Goal: Task Accomplishment & Management: Complete application form

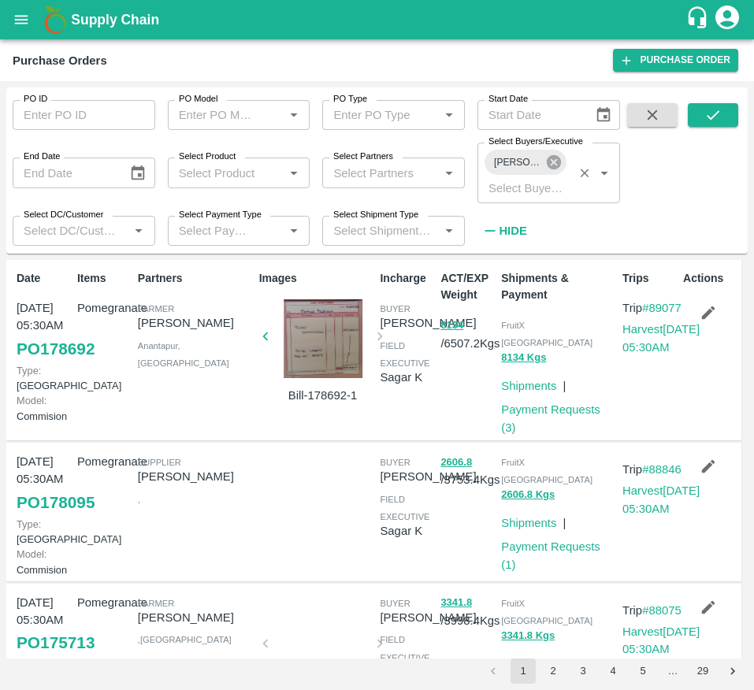
click at [552, 162] on icon at bounding box center [554, 162] width 14 height 14
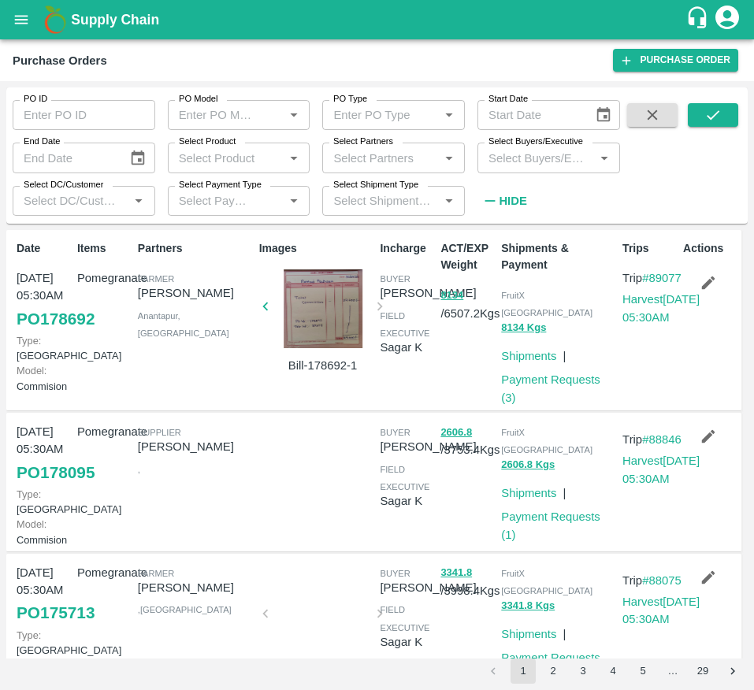
click at [532, 162] on input "Select Buyers/Executive" at bounding box center [535, 157] width 107 height 20
click at [695, 189] on span at bounding box center [713, 158] width 50 height 111
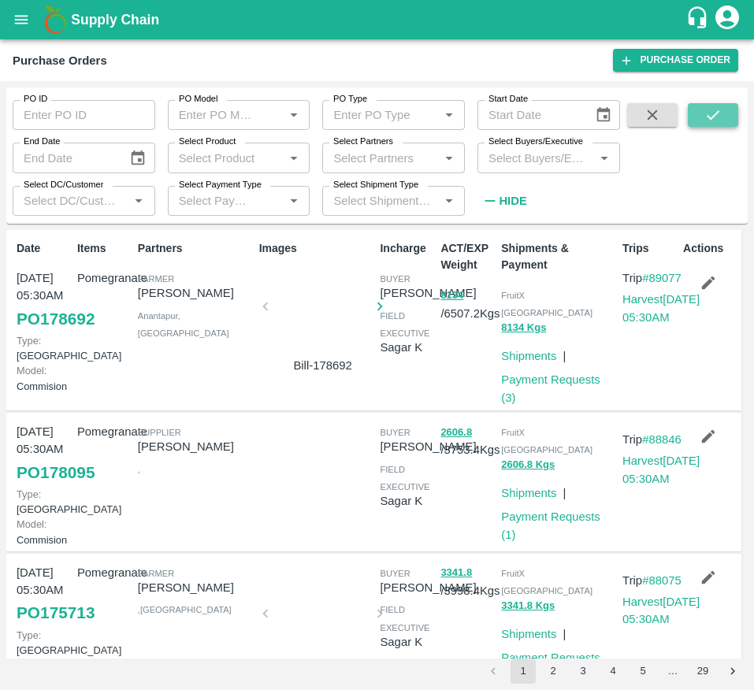
click at [724, 116] on button "submit" at bounding box center [713, 115] width 50 height 24
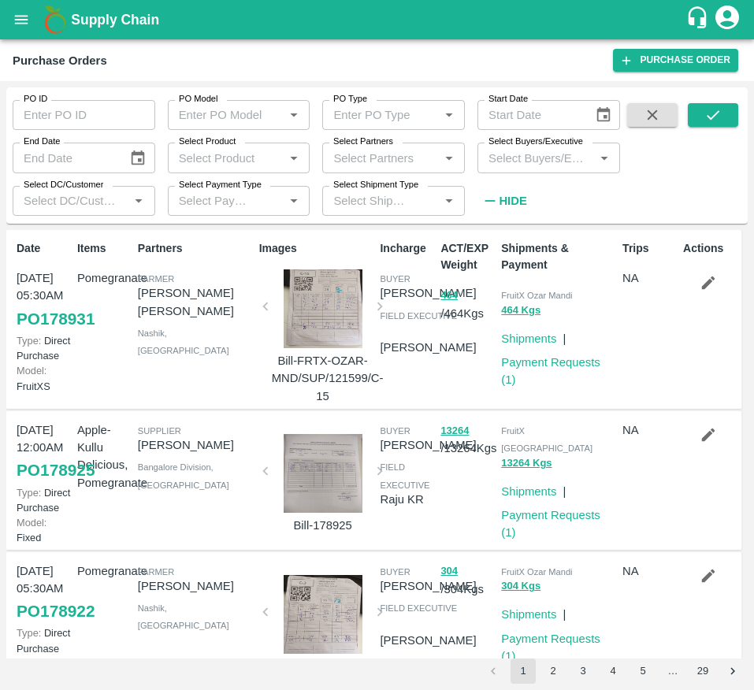
click at [530, 164] on input "Select Buyers/Executive" at bounding box center [535, 157] width 107 height 20
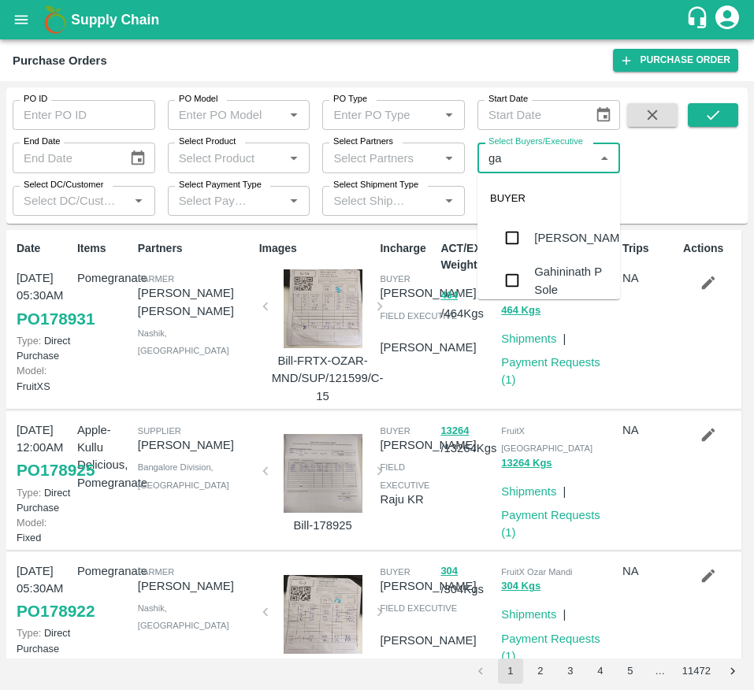
type input "g"
type input "lava"
click at [534, 273] on div "Lavanur Naga Sivananda Reddy" at bounding box center [570, 257] width 73 height 70
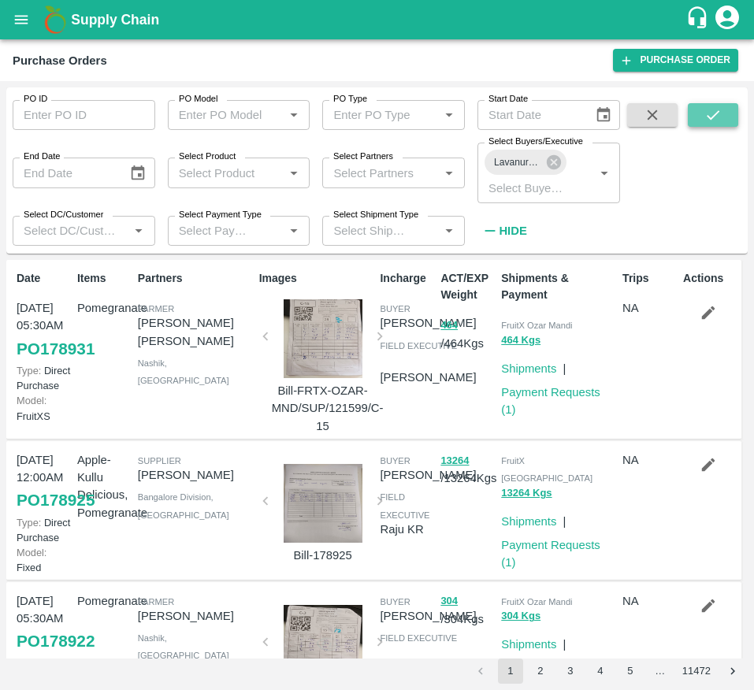
click at [709, 108] on icon "submit" at bounding box center [712, 114] width 17 height 17
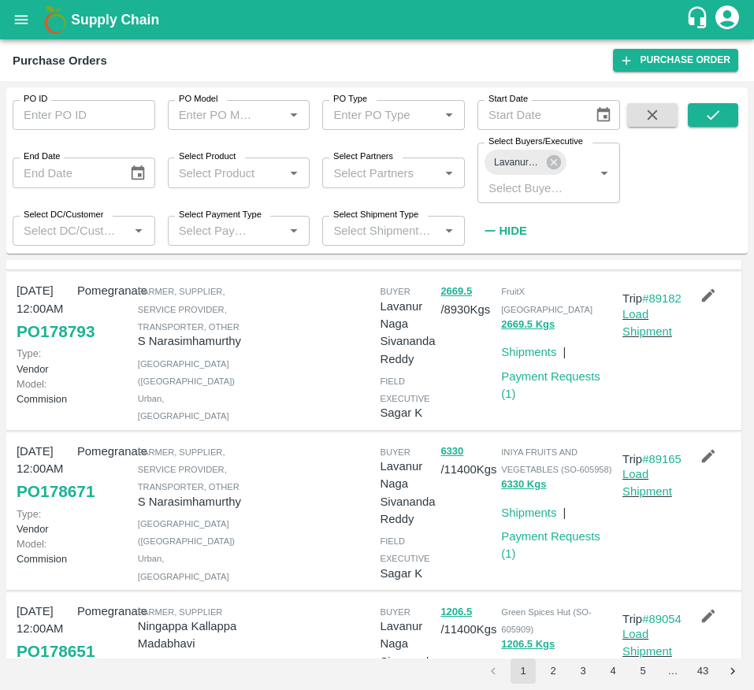
scroll to position [179, 0]
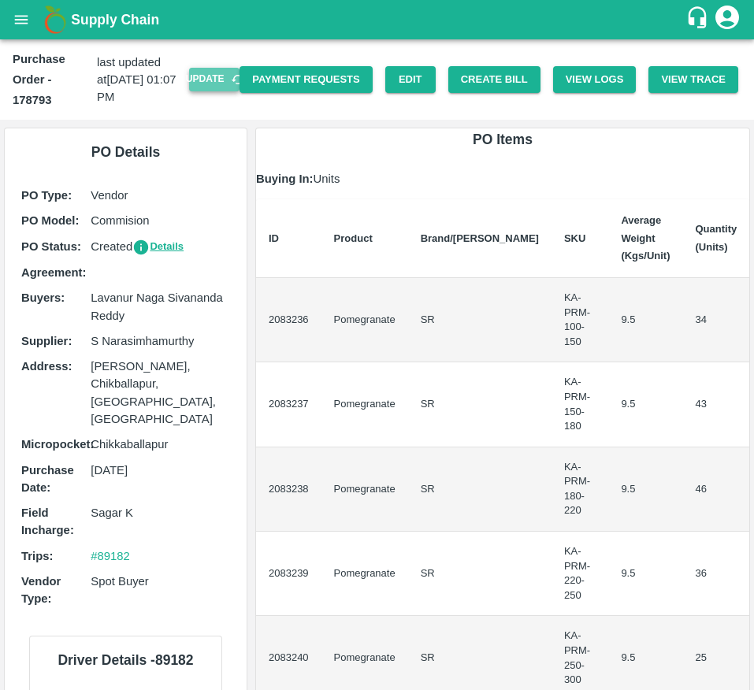
click at [213, 80] on button "Update" at bounding box center [214, 79] width 50 height 23
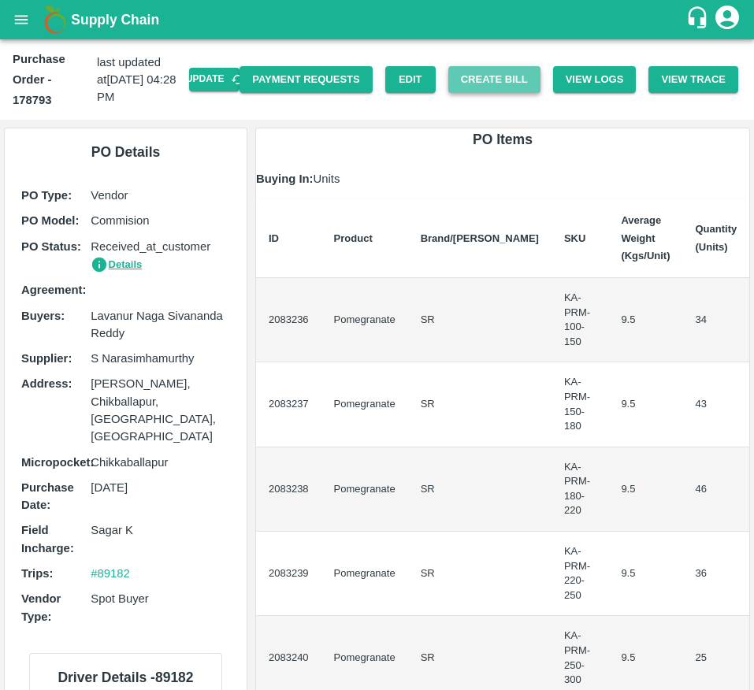
click at [473, 87] on button "Create Bill" at bounding box center [494, 80] width 92 height 28
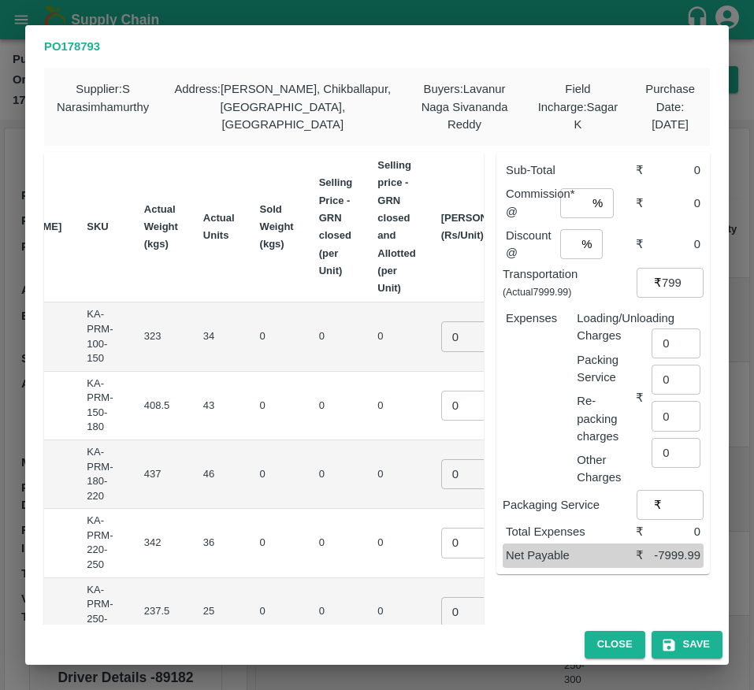
scroll to position [0, 220]
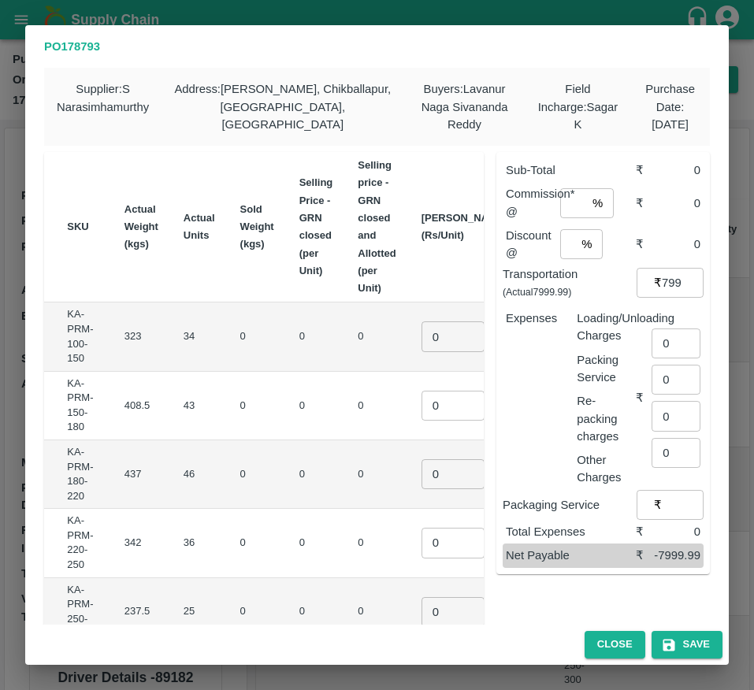
click at [421, 342] on input "0" at bounding box center [452, 336] width 63 height 30
type input "850"
click at [421, 416] on input "0" at bounding box center [452, 406] width 63 height 30
type input "950"
click at [421, 476] on input "0" at bounding box center [452, 474] width 63 height 30
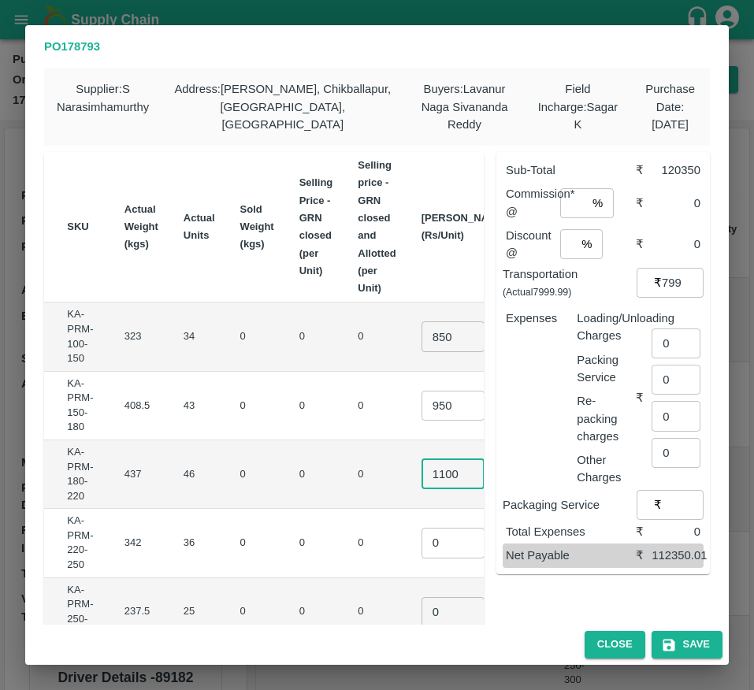
scroll to position [0, 4]
type input "1100"
click at [421, 552] on input "0" at bounding box center [452, 543] width 63 height 30
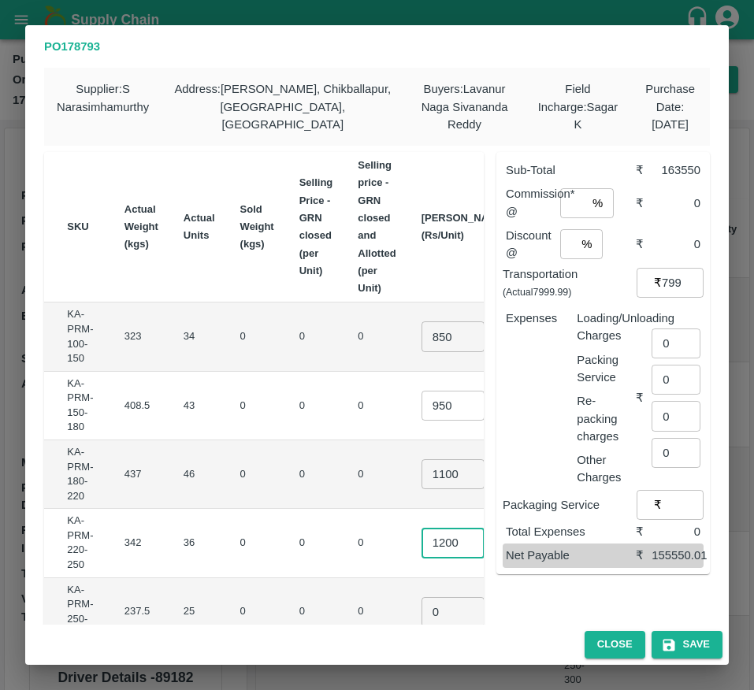
type input "1200"
click at [409, 587] on td "0 ​" at bounding box center [464, 612] width 111 height 69
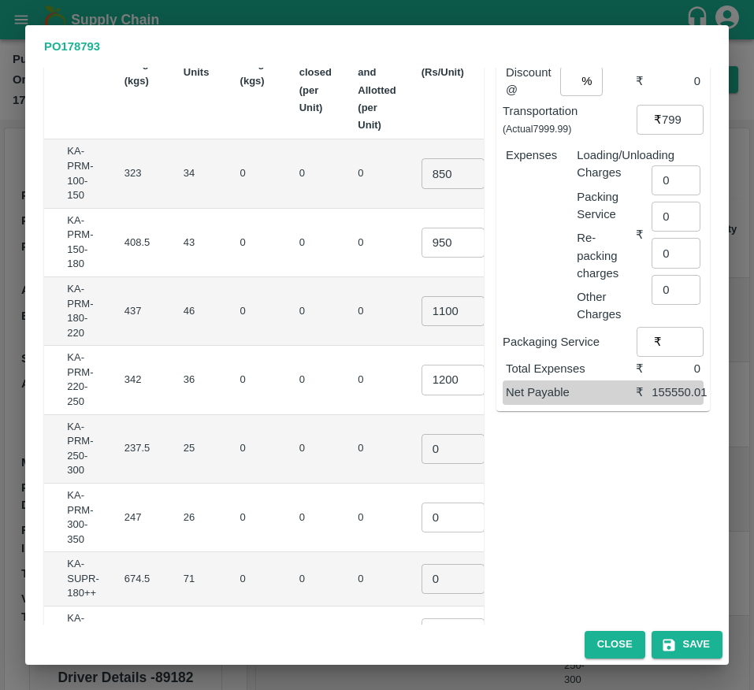
scroll to position [165, 0]
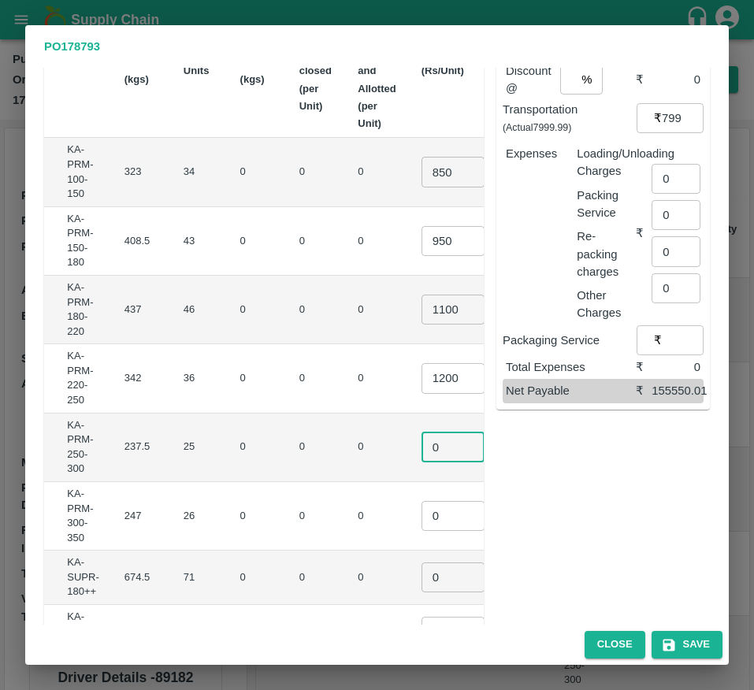
click at [421, 448] on input "0" at bounding box center [452, 447] width 63 height 30
type input "1300"
click at [421, 523] on input "0" at bounding box center [452, 516] width 63 height 30
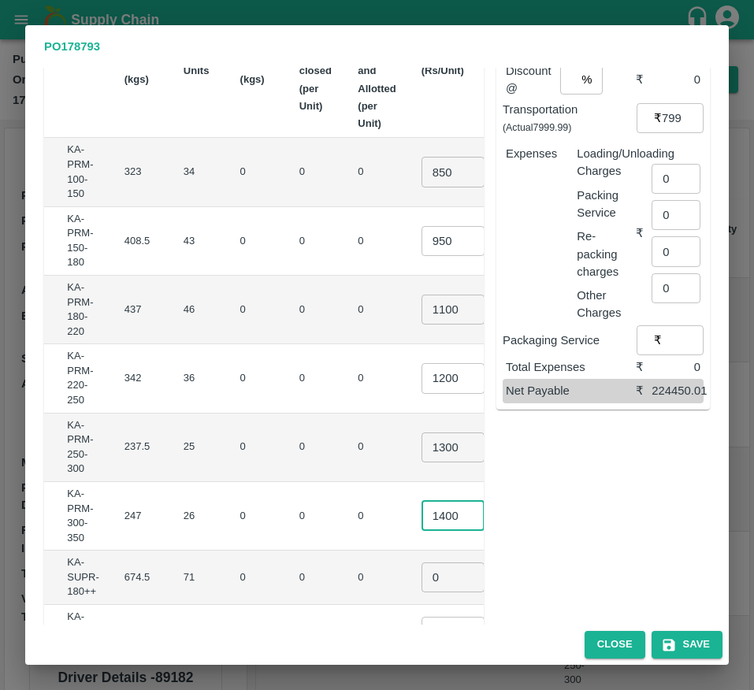
scroll to position [0, 5]
type input "1400"
click at [421, 575] on input "0" at bounding box center [452, 577] width 63 height 30
type input "900"
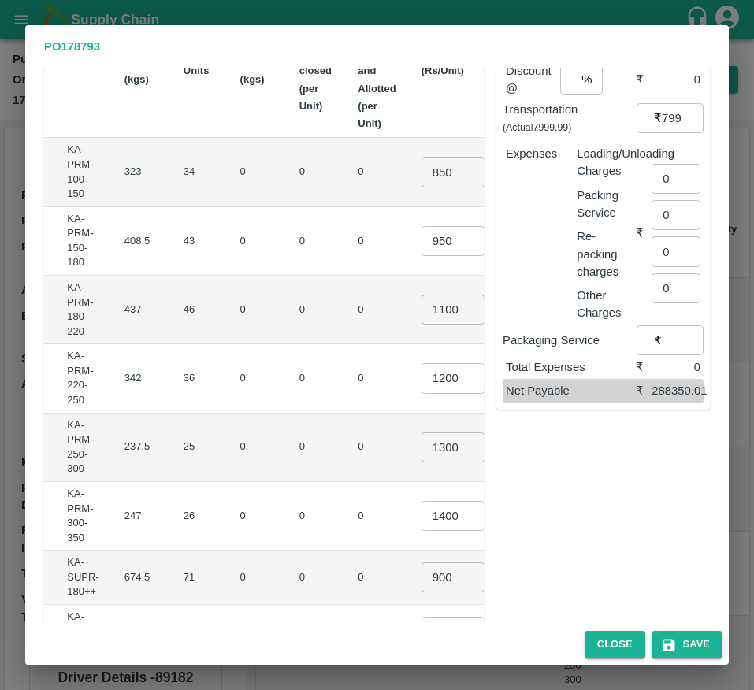
click at [520, 547] on td "₹36400" at bounding box center [550, 516] width 60 height 69
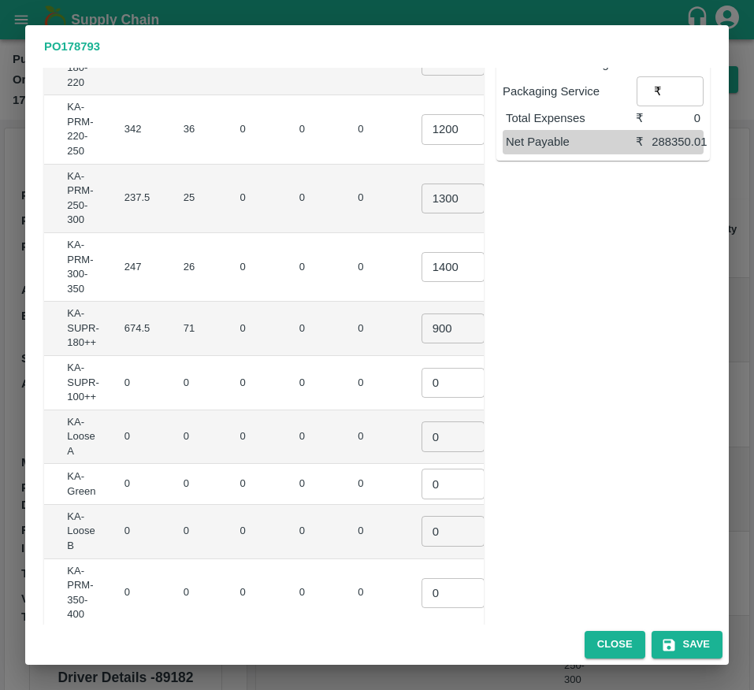
scroll to position [466, 0]
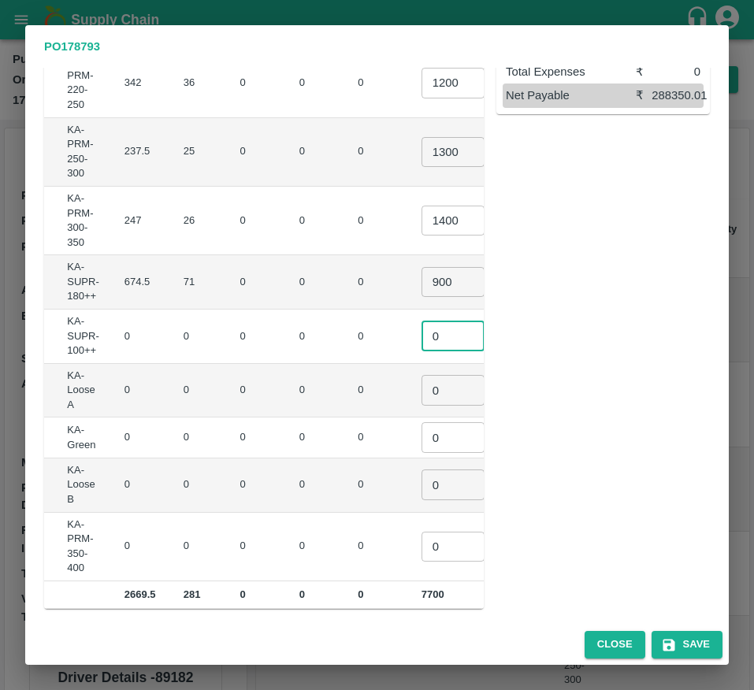
click at [421, 323] on input "0" at bounding box center [452, 336] width 63 height 30
type input "1"
click at [421, 389] on input "0" at bounding box center [452, 390] width 63 height 30
type input "1"
click at [421, 430] on input "0" at bounding box center [452, 437] width 63 height 30
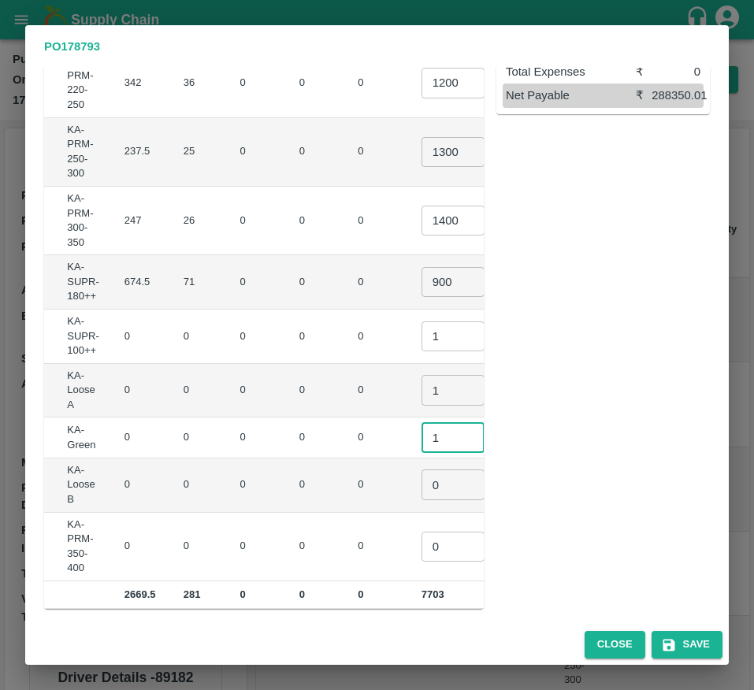
type input "1"
click at [421, 490] on input "0" at bounding box center [452, 484] width 63 height 30
type input "1"
click at [421, 544] on input "0" at bounding box center [452, 547] width 63 height 30
type input "1"
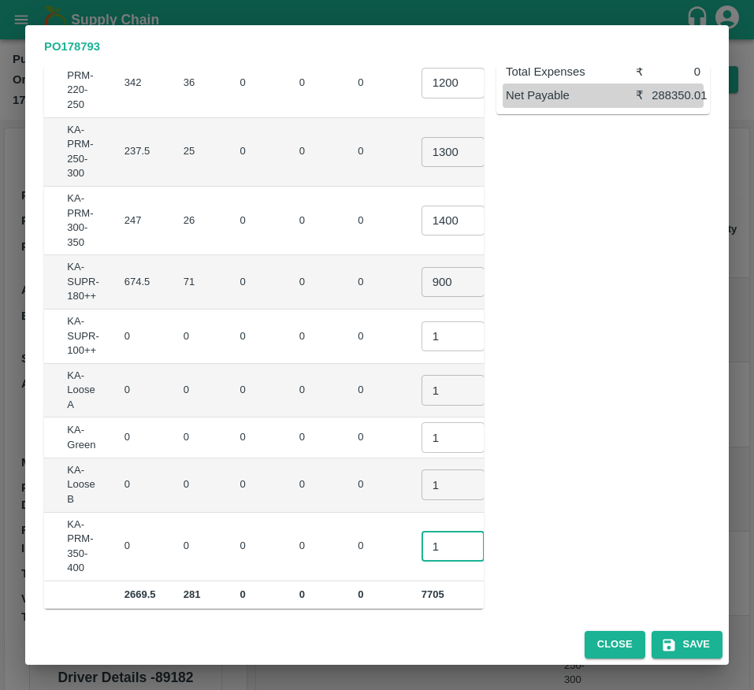
click at [520, 469] on td "₹0" at bounding box center [550, 485] width 60 height 54
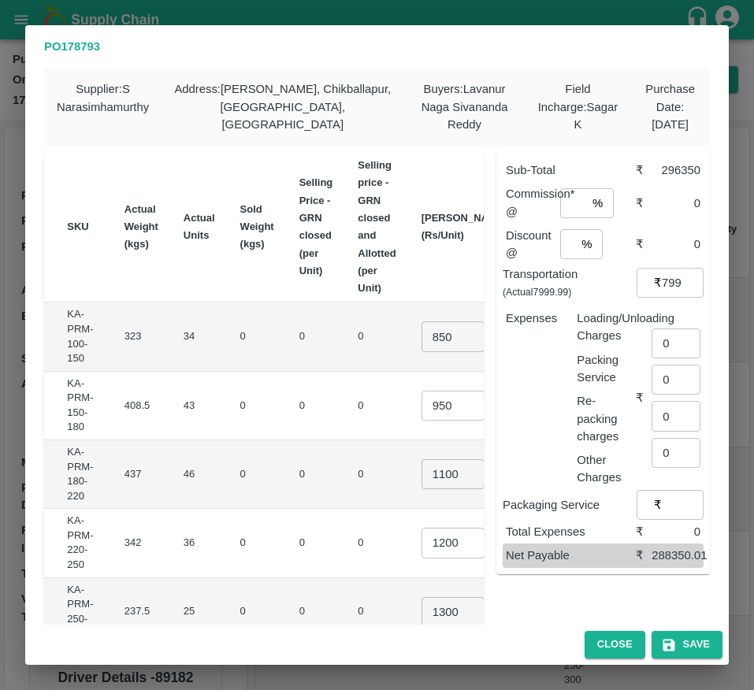
click at [562, 205] on input "number" at bounding box center [573, 203] width 26 height 30
type input "6"
click at [562, 249] on input "number" at bounding box center [568, 244] width 16 height 30
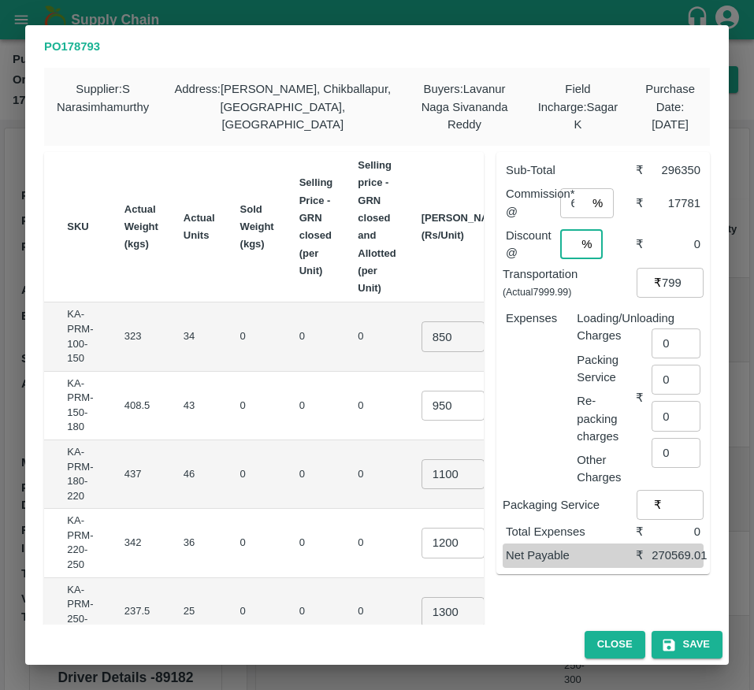
scroll to position [0, 4]
type input "2"
click at [671, 278] on input "7999.99" at bounding box center [683, 283] width 42 height 30
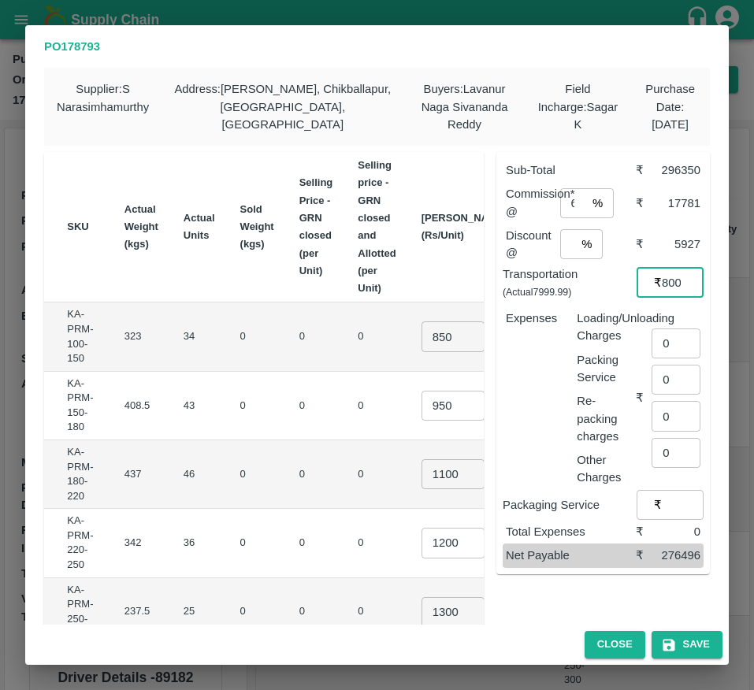
scroll to position [0, 6]
type input "8000"
click at [668, 343] on input "0" at bounding box center [675, 343] width 49 height 30
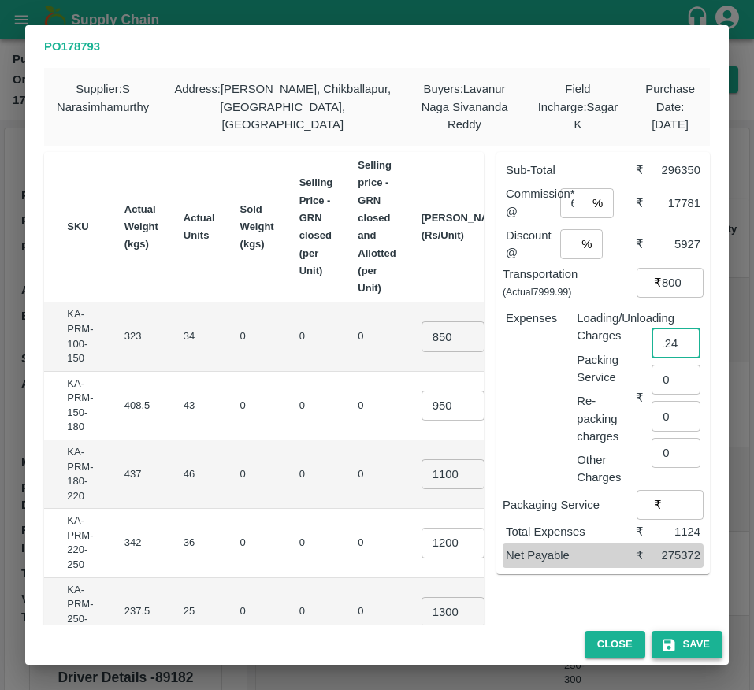
type input "1124"
click at [673, 643] on icon "button" at bounding box center [668, 645] width 12 height 12
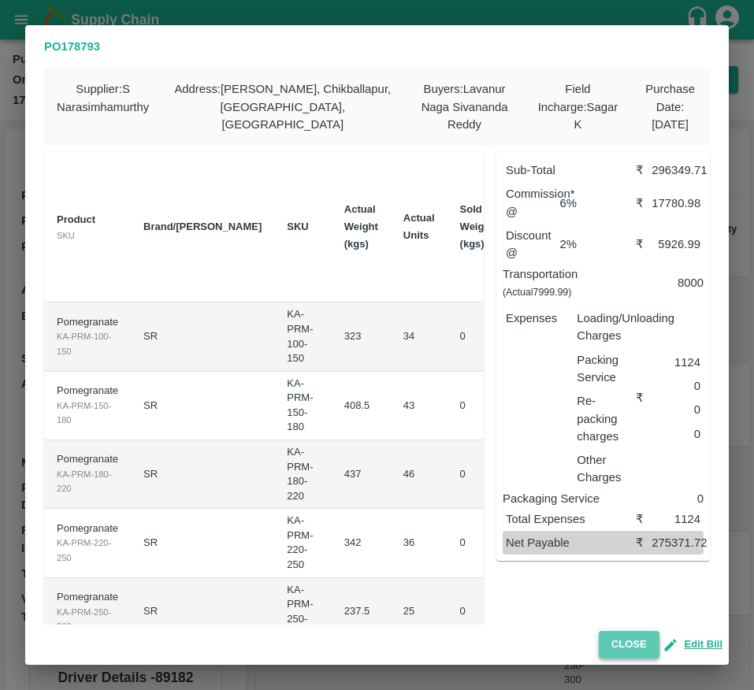
click at [615, 635] on button "Close" at bounding box center [629, 645] width 61 height 28
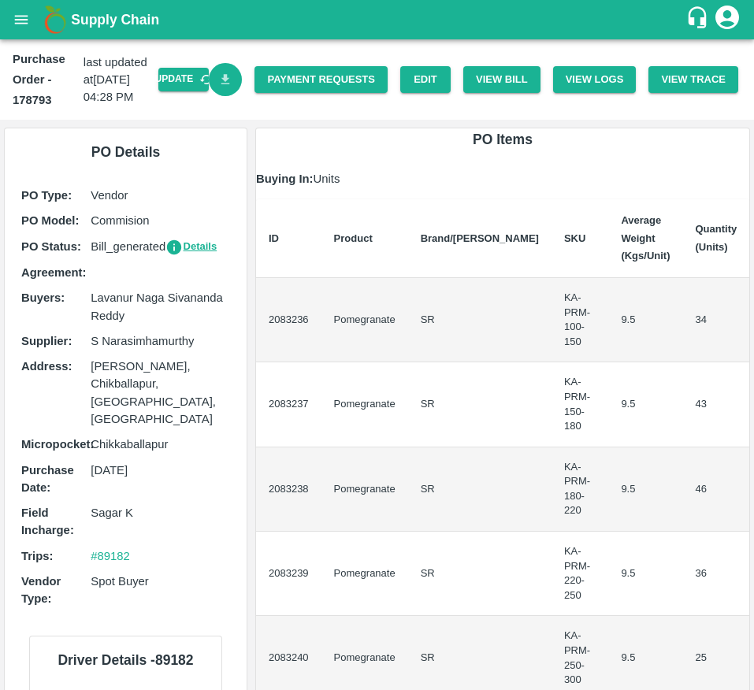
click at [229, 76] on icon "Download Bill" at bounding box center [225, 79] width 15 height 15
click at [302, 84] on link "Payment Requests" at bounding box center [320, 80] width 133 height 28
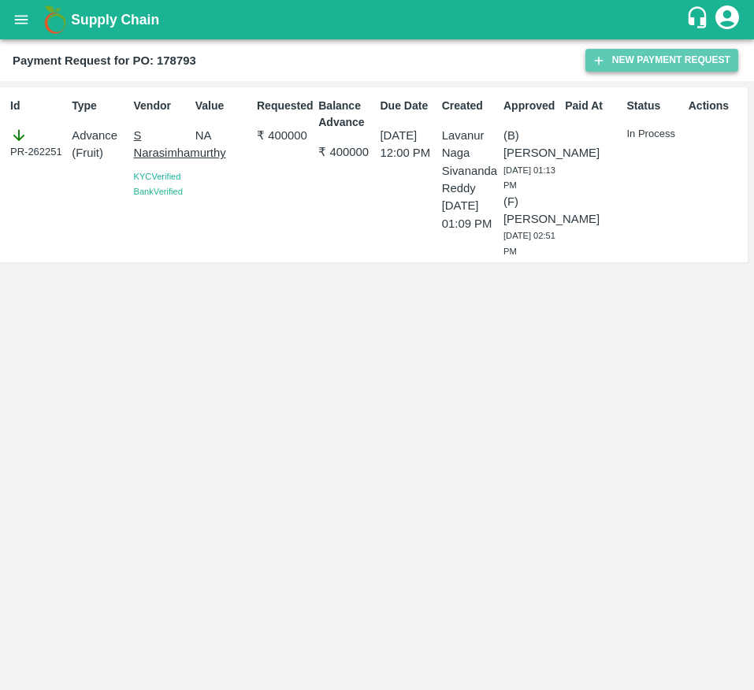
click at [632, 54] on button "New Payment Request" at bounding box center [661, 60] width 153 height 23
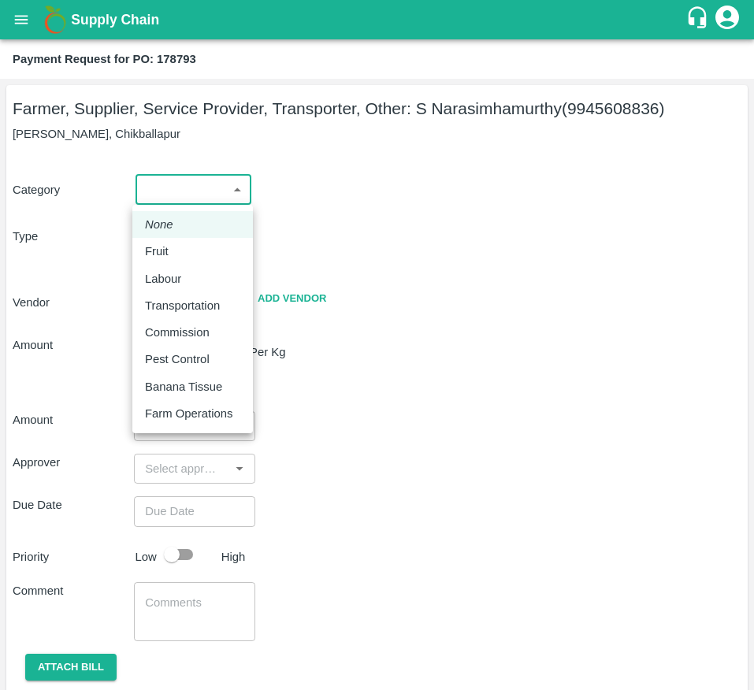
click at [179, 179] on body "Supply Chain Payment Request for PO: 178793 Farmer, Supplier, Service Provider,…" at bounding box center [377, 345] width 754 height 690
click at [180, 247] on div "Fruit" at bounding box center [192, 251] width 95 height 17
type input "1"
type input "S [PERSON_NAME] - 9945608836(Farmer, Supplier, Service Provider, Transporter, O…"
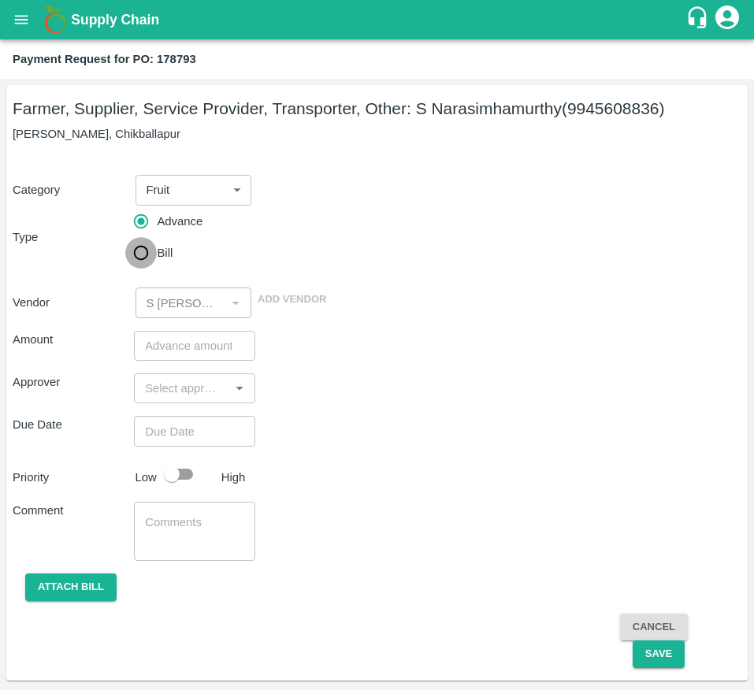
click at [150, 256] on input "Bill" at bounding box center [141, 253] width 32 height 32
radio input "true"
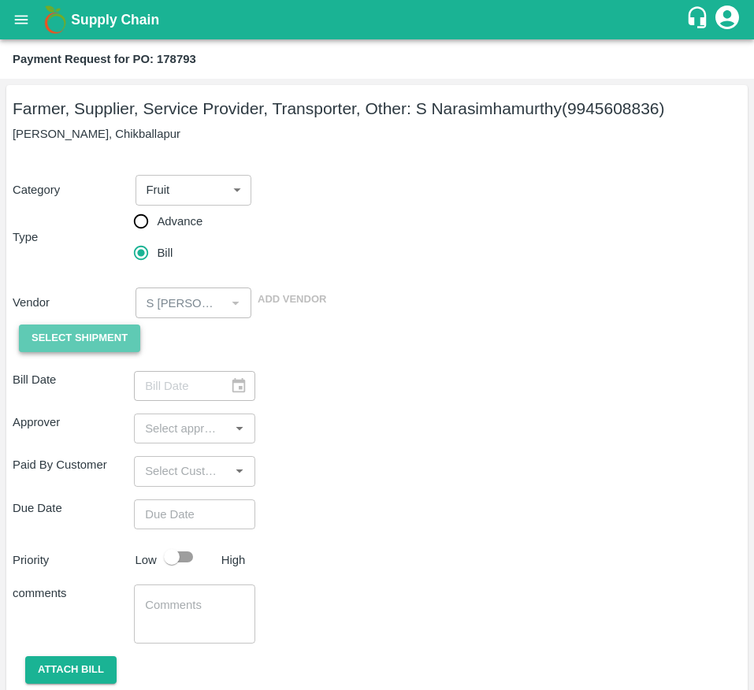
click at [71, 347] on span "Select Shipment" at bounding box center [80, 338] width 96 height 18
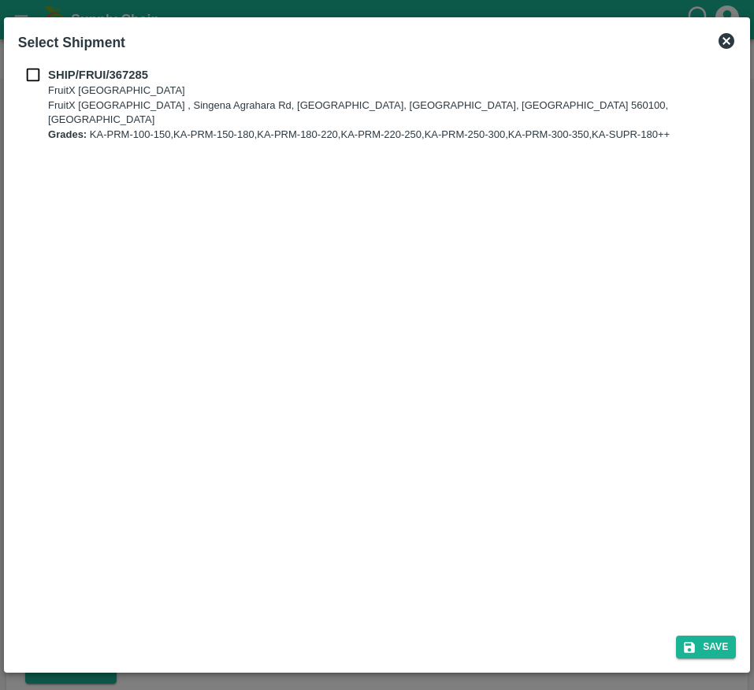
click at [31, 70] on input "checkbox" at bounding box center [33, 74] width 30 height 17
checkbox input "true"
click at [704, 639] on button "Save" at bounding box center [706, 647] width 60 height 23
type input "[DATE]"
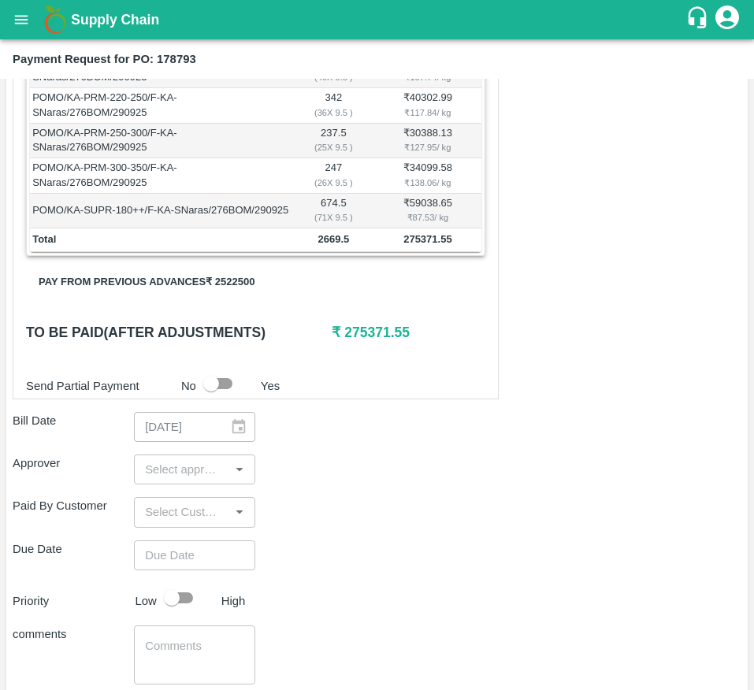
scroll to position [442, 0]
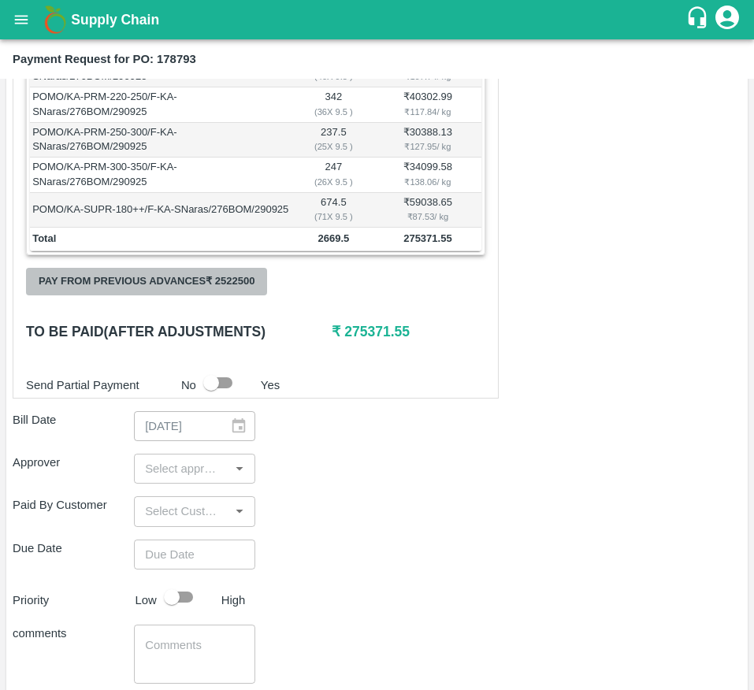
click at [203, 295] on button "Pay from previous advances ₹ 2522500" at bounding box center [146, 282] width 241 height 28
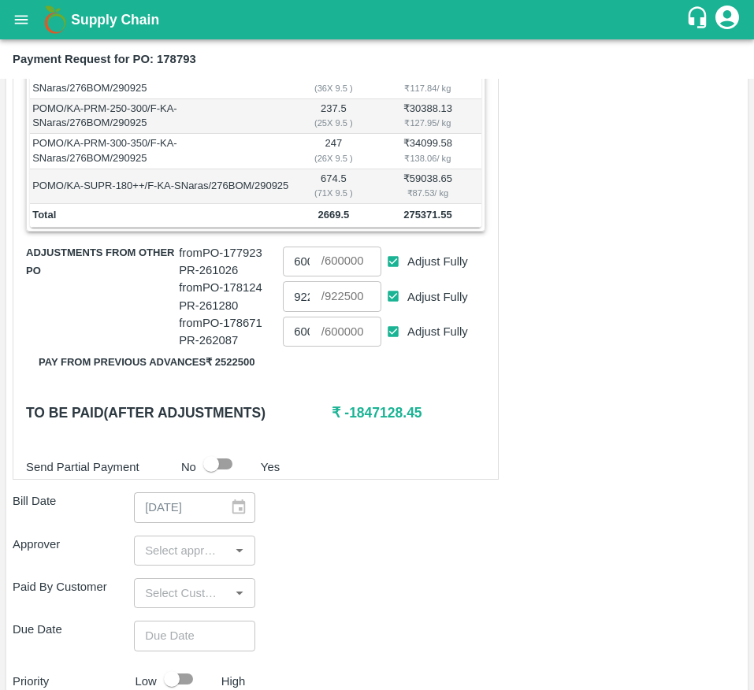
scroll to position [470, 0]
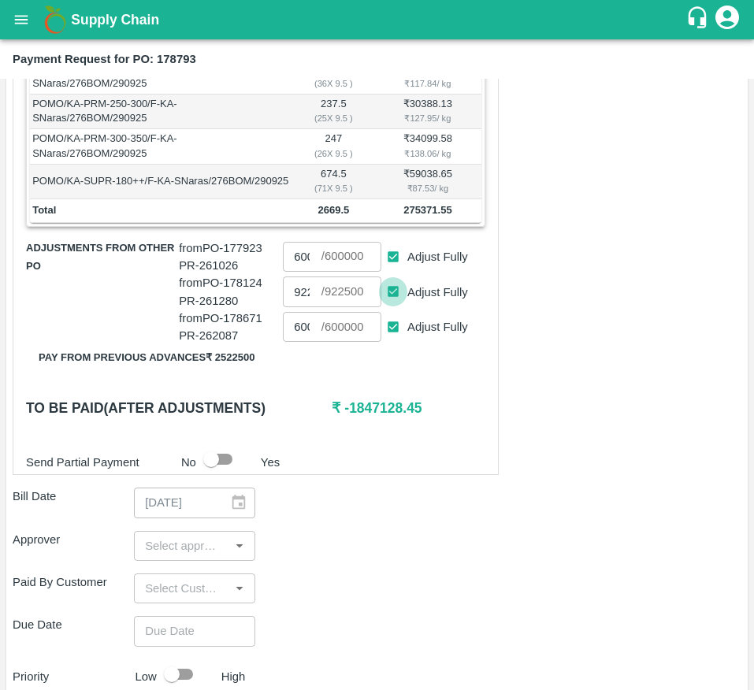
click at [388, 305] on input "Adjust Fully" at bounding box center [393, 291] width 29 height 29
checkbox input "false"
type input "0"
click at [396, 342] on input "Adjust Fully" at bounding box center [393, 327] width 29 height 29
checkbox input "false"
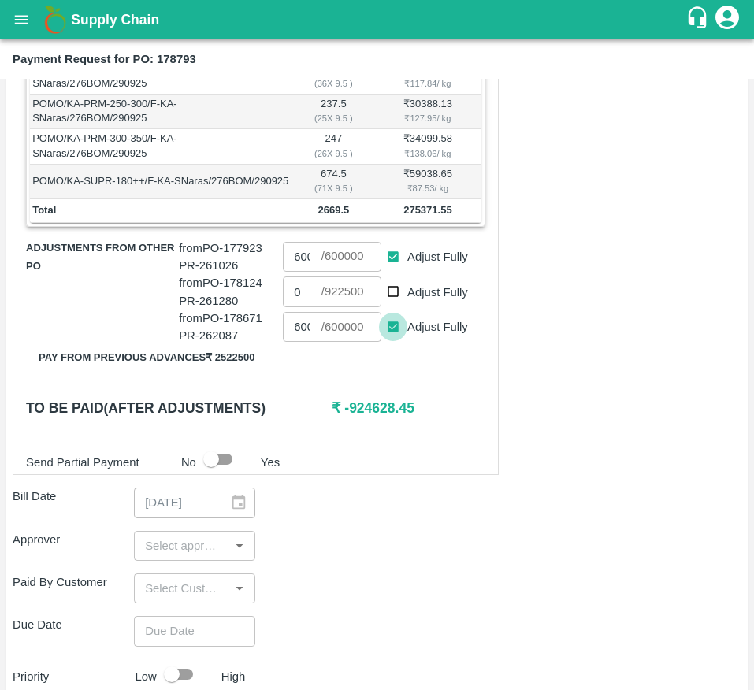
type input "0"
click at [297, 272] on input "600000" at bounding box center [302, 257] width 38 height 30
click at [390, 272] on input "Adjust Fully" at bounding box center [393, 257] width 29 height 29
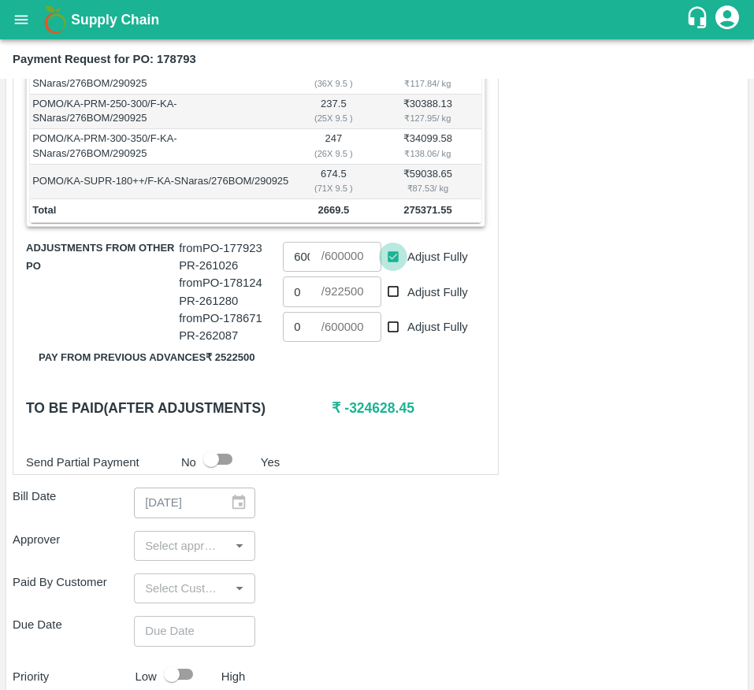
checkbox input "false"
click at [284, 272] on input "0" at bounding box center [302, 257] width 38 height 30
type input "27530"
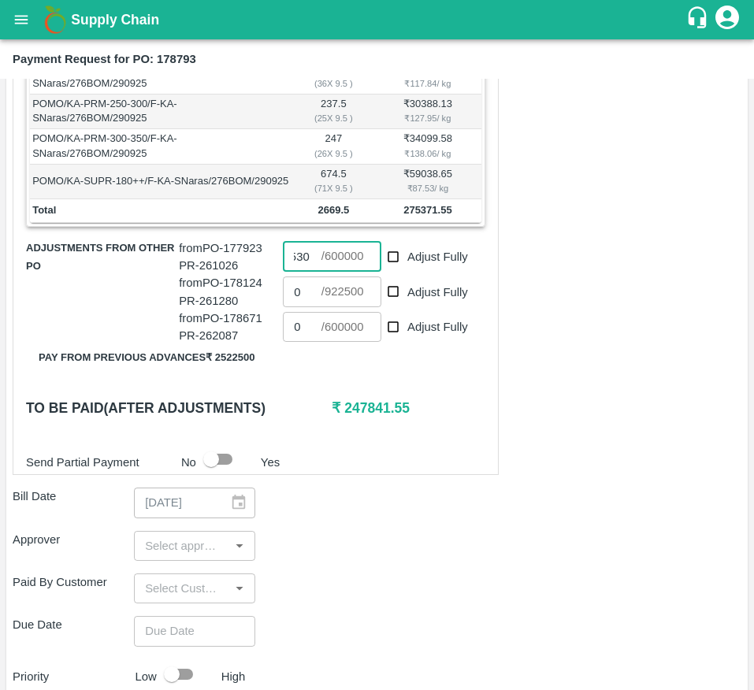
click at [292, 272] on input "27530" at bounding box center [302, 257] width 38 height 30
click at [292, 272] on input "number" at bounding box center [302, 257] width 38 height 30
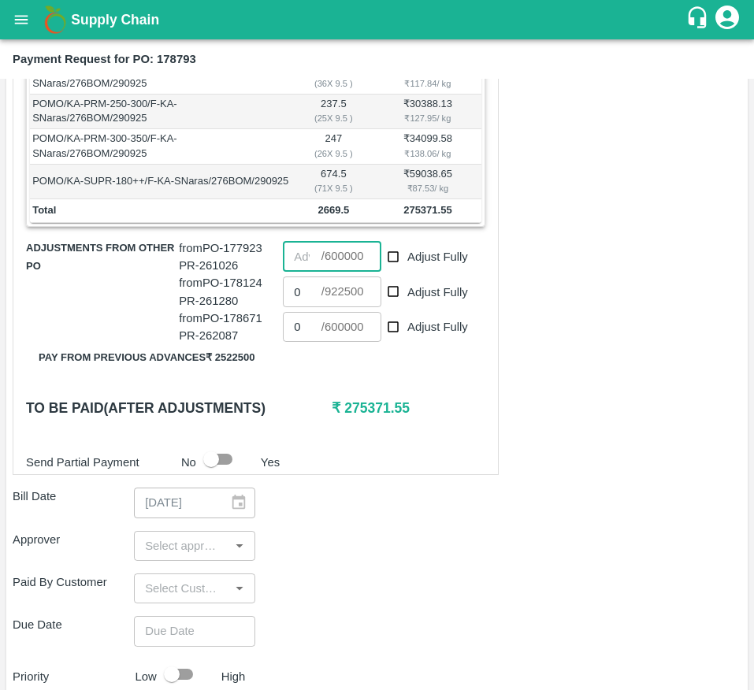
click at [292, 272] on input "number" at bounding box center [302, 257] width 38 height 30
type input "275350"
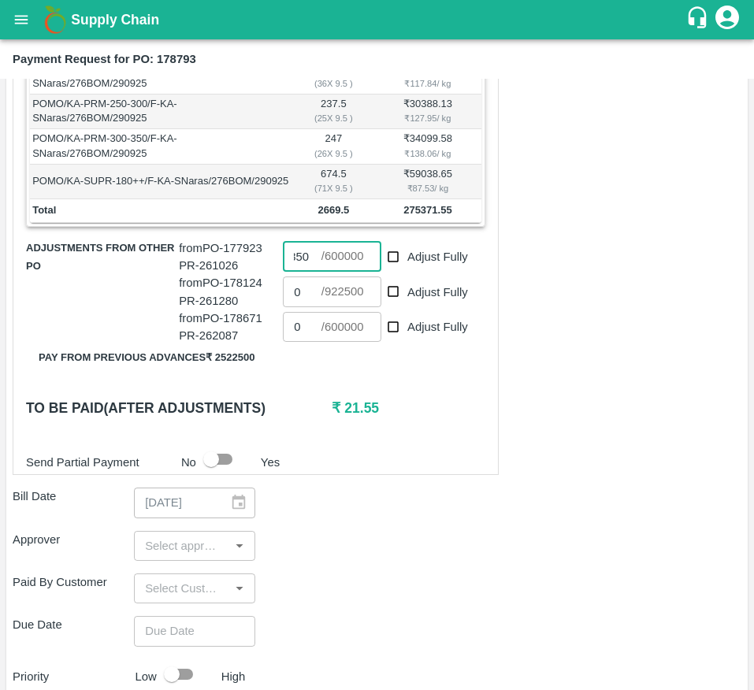
click at [160, 556] on input "input" at bounding box center [182, 546] width 86 height 20
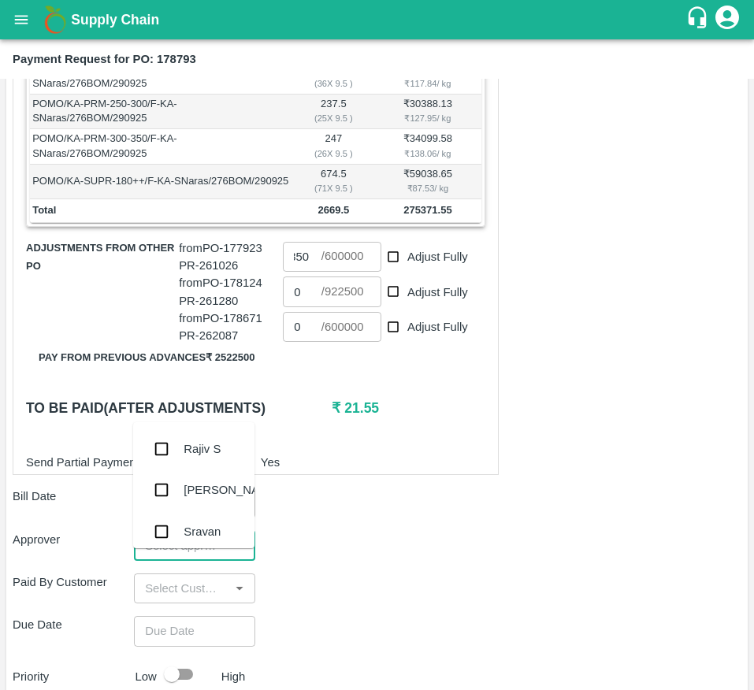
scroll to position [0, 0]
type input "MU"
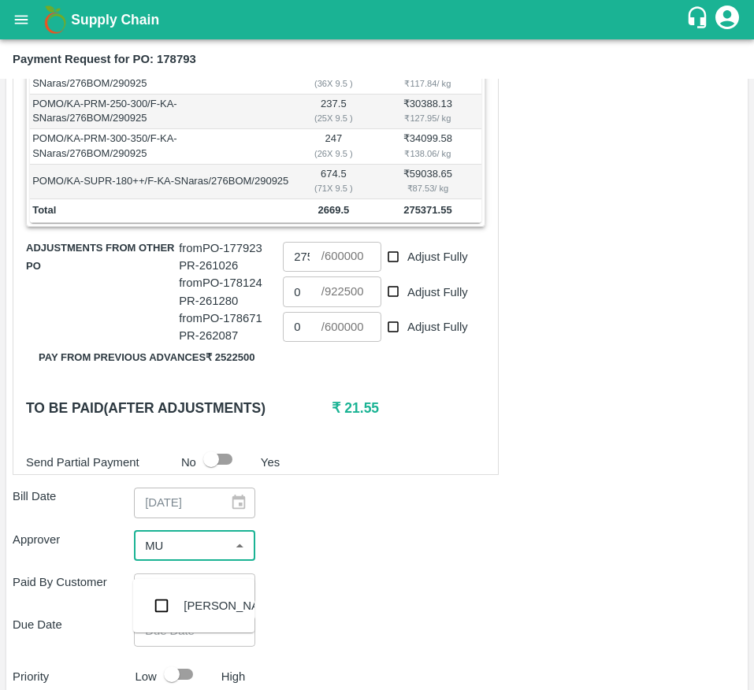
click at [181, 609] on div "[PERSON_NAME]" at bounding box center [193, 605] width 121 height 41
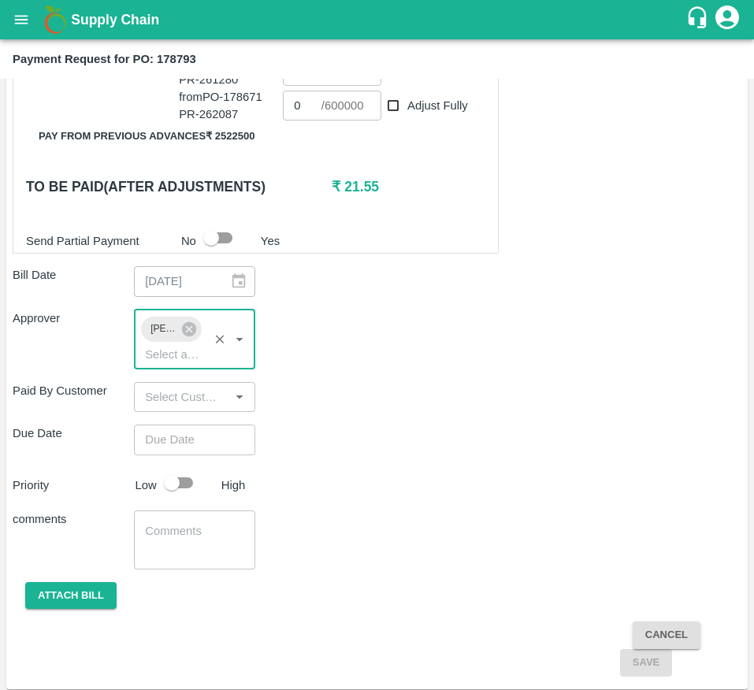
scroll to position [694, 0]
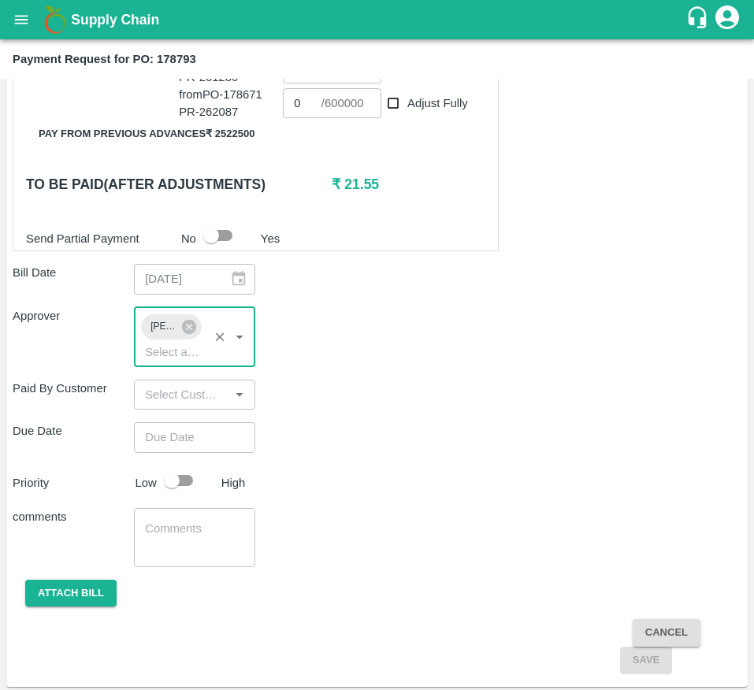
type input "DD/MM/YYYY hh:mm aa"
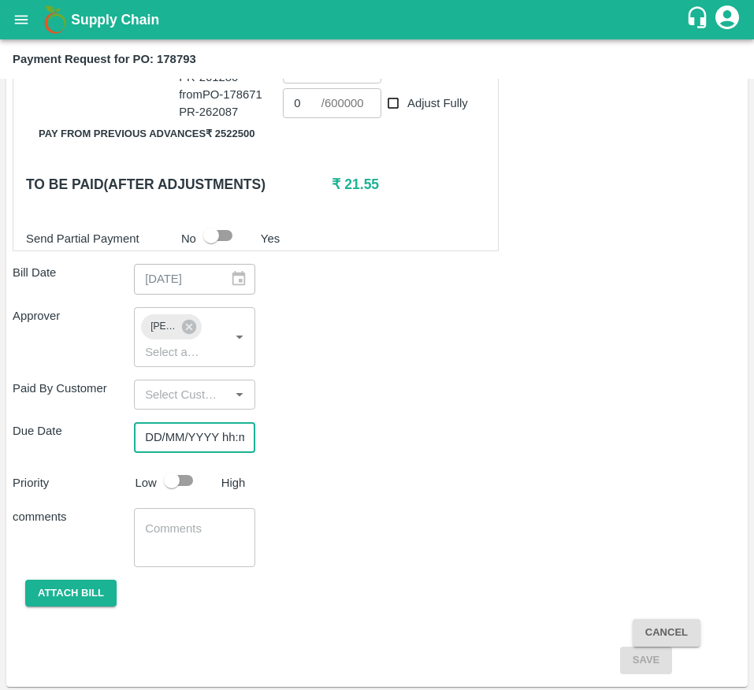
click at [187, 446] on input "DD/MM/YYYY hh:mm aa" at bounding box center [189, 437] width 110 height 30
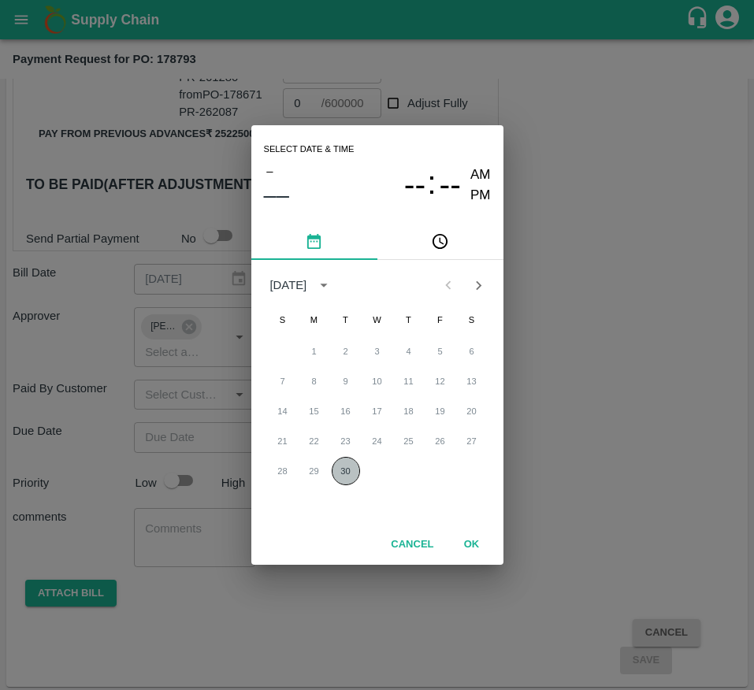
click at [343, 472] on button "30" at bounding box center [346, 471] width 28 height 28
type input "[DATE] 12:00 AM"
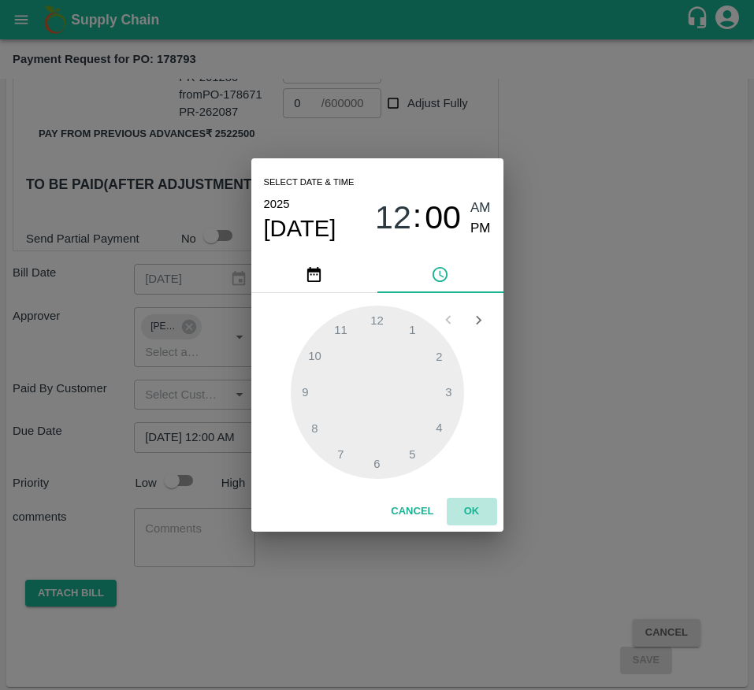
click at [480, 502] on button "OK" at bounding box center [472, 512] width 50 height 28
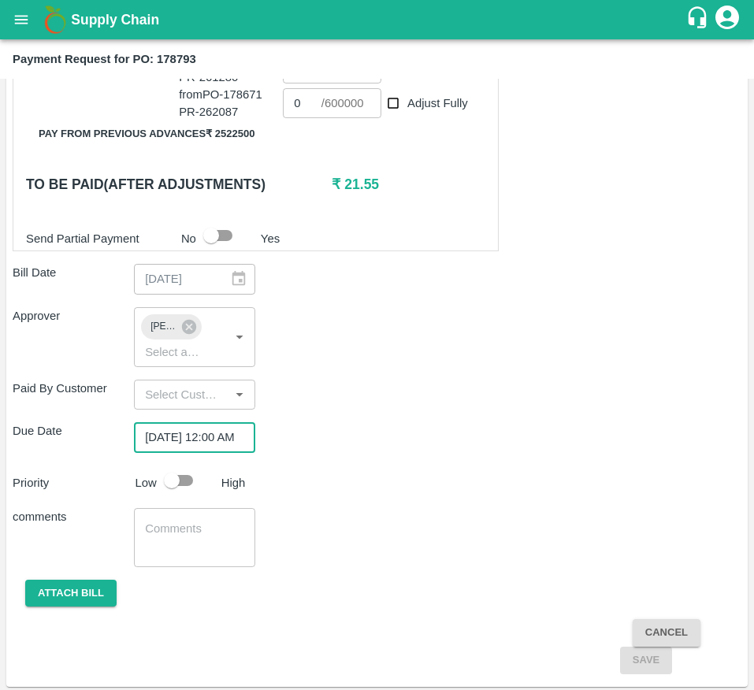
scroll to position [0, 0]
click at [187, 495] on input "checkbox" at bounding box center [172, 480] width 90 height 30
checkbox input "true"
click at [69, 607] on button "Attach bill" at bounding box center [70, 594] width 91 height 28
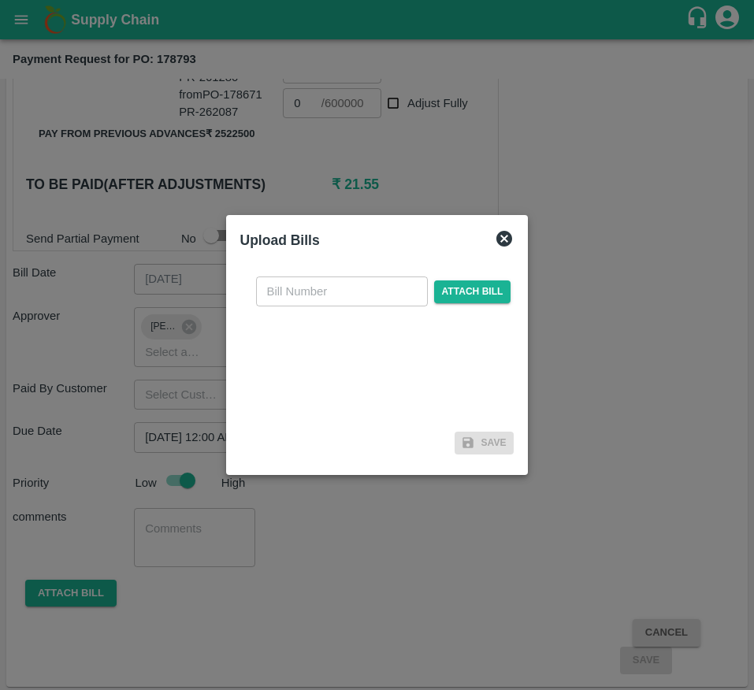
click at [302, 301] on input "text" at bounding box center [342, 291] width 172 height 30
type input "178793"
click at [454, 300] on span "Attach bill" at bounding box center [472, 291] width 77 height 23
click at [0, 0] on input "Attach bill" at bounding box center [0, 0] width 0 height 0
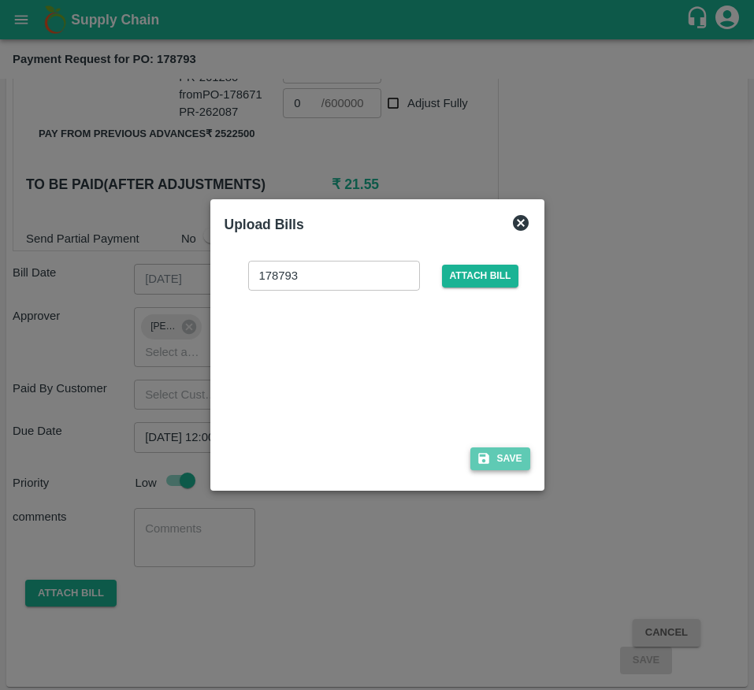
click at [491, 462] on button "Save" at bounding box center [500, 458] width 60 height 23
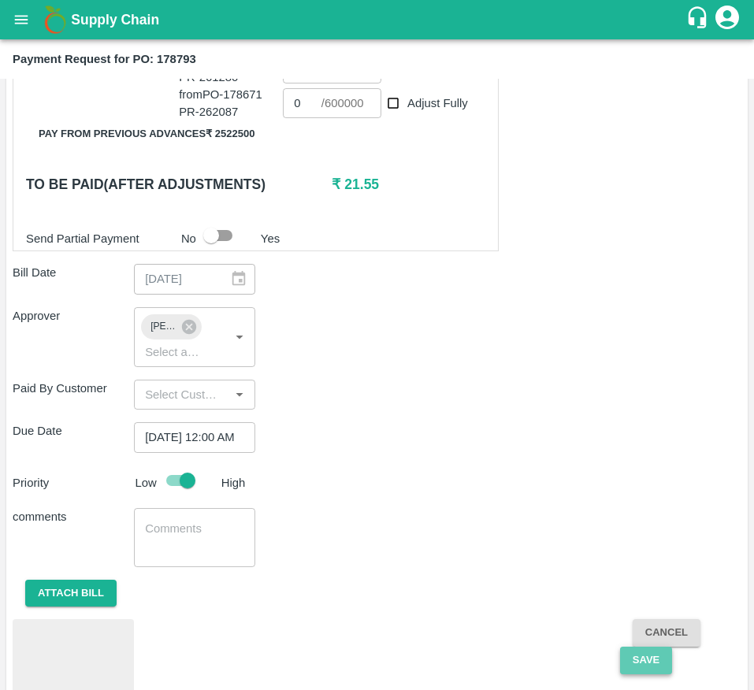
click at [634, 674] on button "Save" at bounding box center [646, 661] width 52 height 28
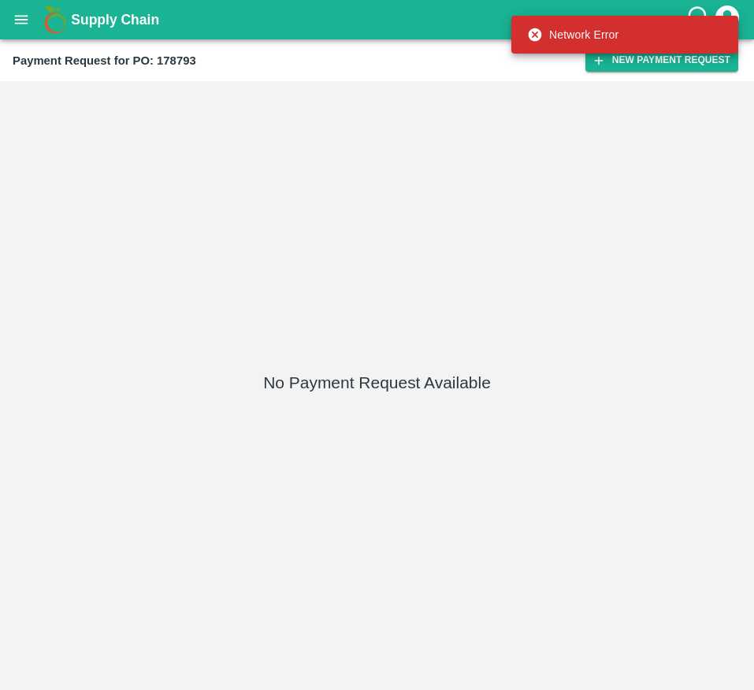
click at [435, 421] on div "No Payment Request Available" at bounding box center [376, 385] width 741 height 596
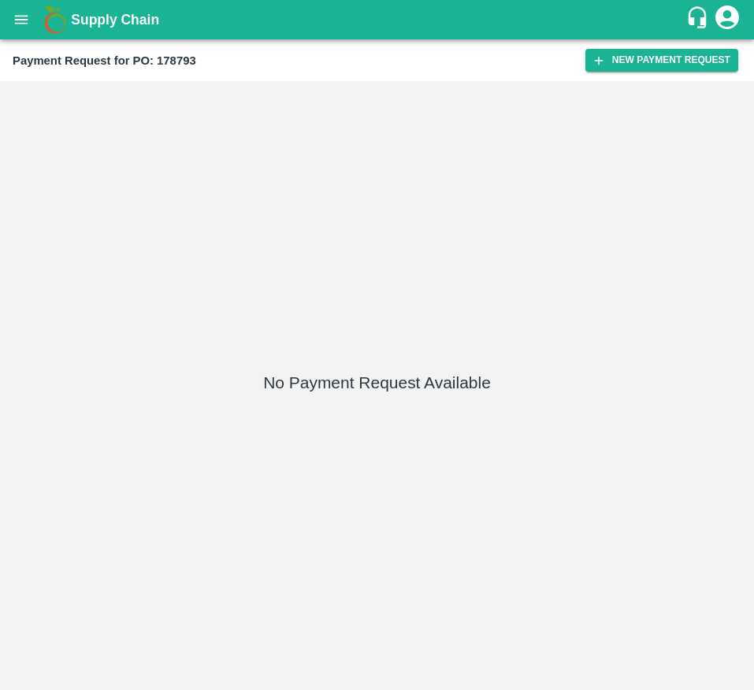
click at [569, 183] on div "No Payment Request Available" at bounding box center [376, 385] width 741 height 596
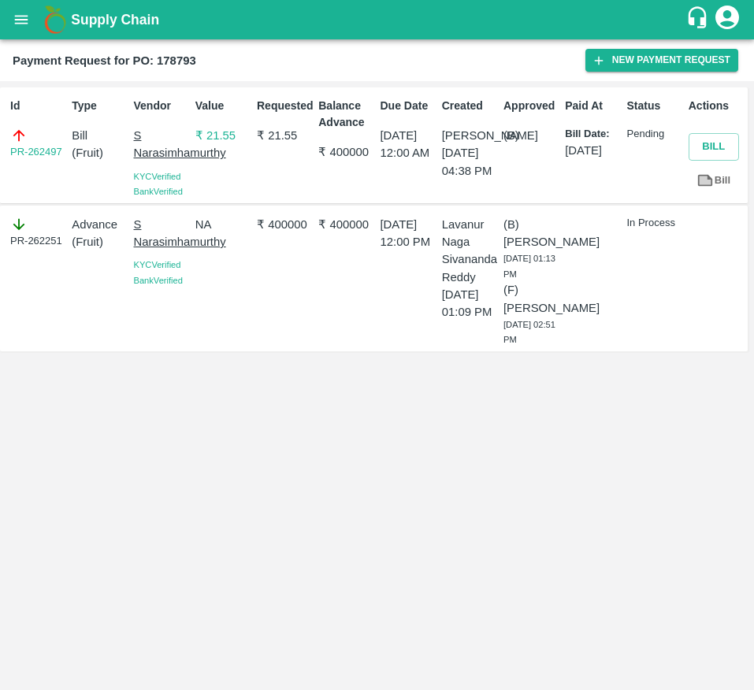
click at [127, 495] on div "Id PR-262497 Type Bill ( Fruit ) Vendor S Narasimhamurthy KYC Verified Bank Ver…" at bounding box center [377, 385] width 754 height 609
click at [63, 249] on div "PR-262251" at bounding box center [37, 232] width 55 height 33
click at [391, 549] on div "Id PR-262497 Type Bill ( Fruit ) Vendor S Narasimhamurthy KYC Verified Bank Ver…" at bounding box center [377, 385] width 754 height 609
